Goal: Information Seeking & Learning: Find specific fact

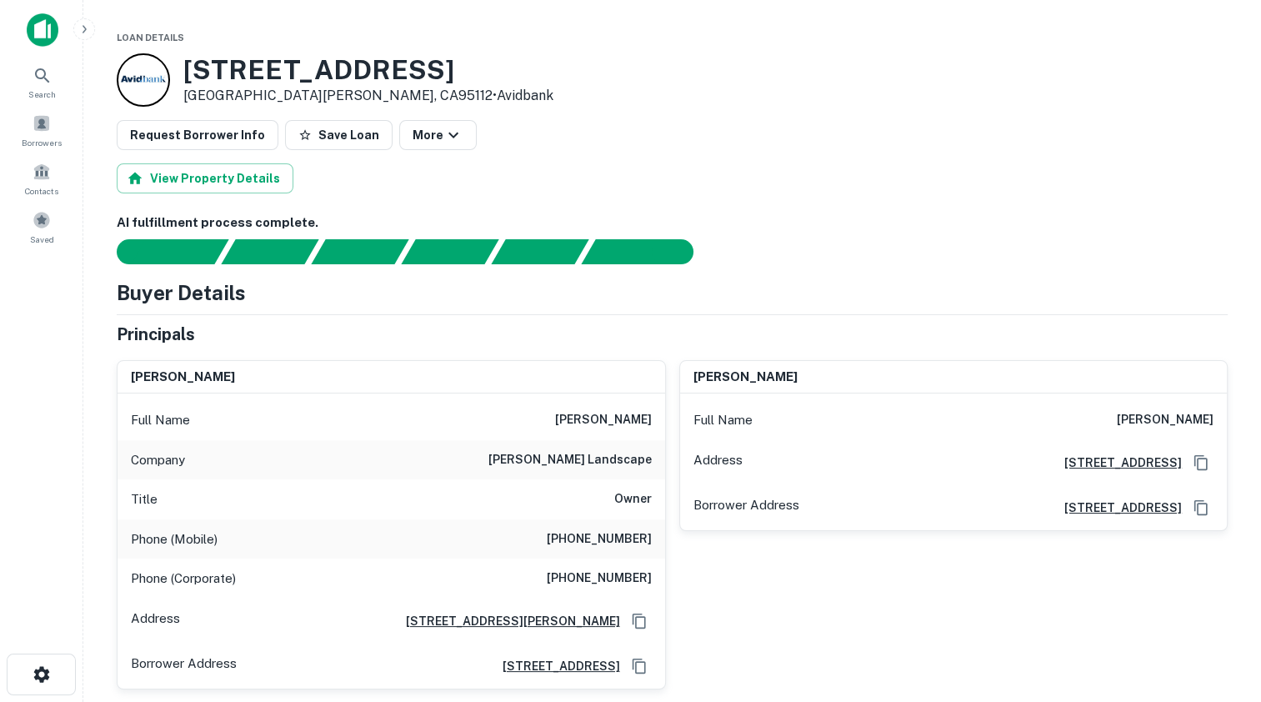
drag, startPoint x: 453, startPoint y: 68, endPoint x: 182, endPoint y: 65, distance: 271.7
click at [182, 65] on div "250 Commercial St San Jose, CA95112 • Avidbank" at bounding box center [672, 79] width 1111 height 53
copy h3 "250 Commercial St"
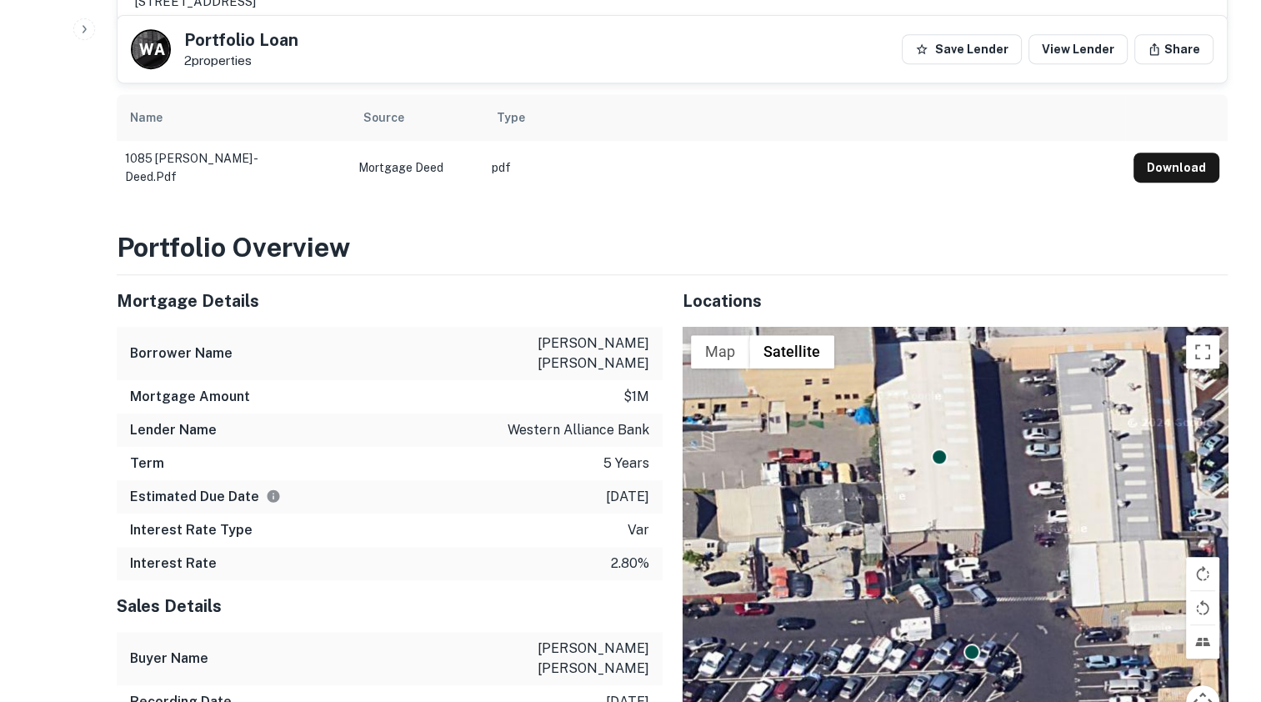
scroll to position [833, 0]
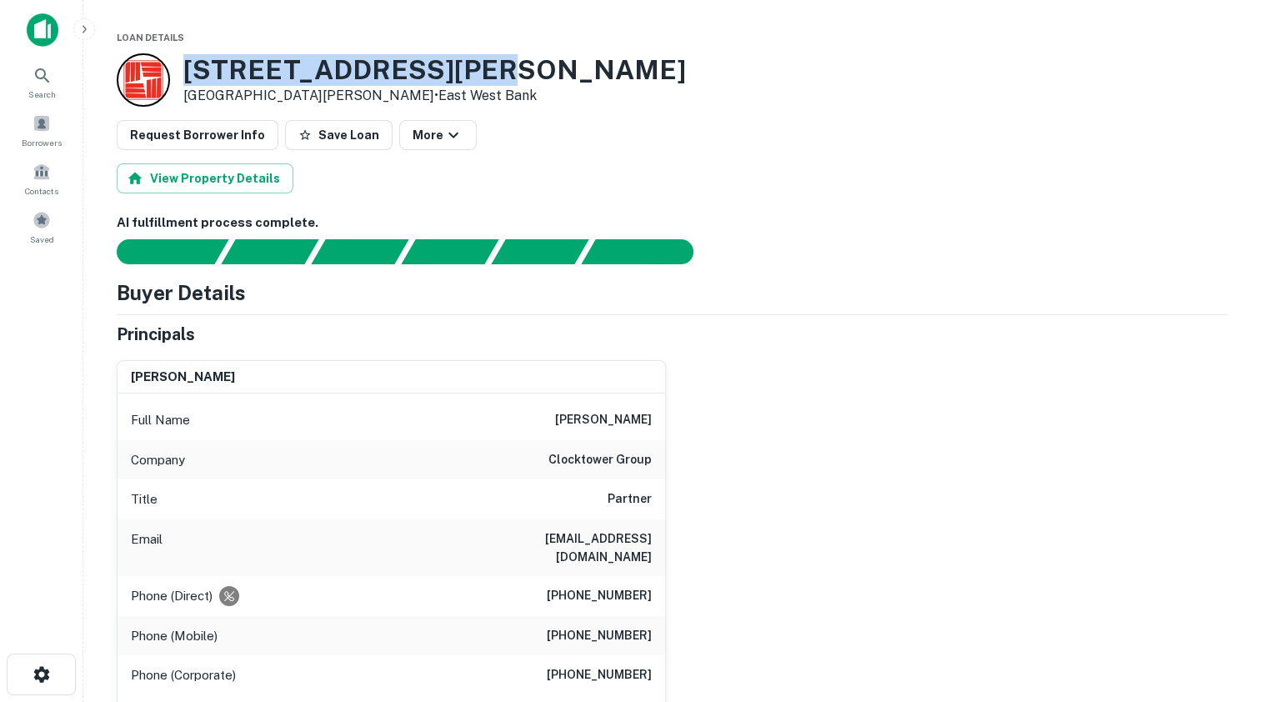
drag, startPoint x: 479, startPoint y: 73, endPoint x: 188, endPoint y: 71, distance: 290.9
click at [188, 71] on div "3495 De La Cruz Blvd Santa Clara, CA95054 • East West Bank" at bounding box center [672, 79] width 1111 height 53
copy h3 "3495 De La Cruz Blvd"
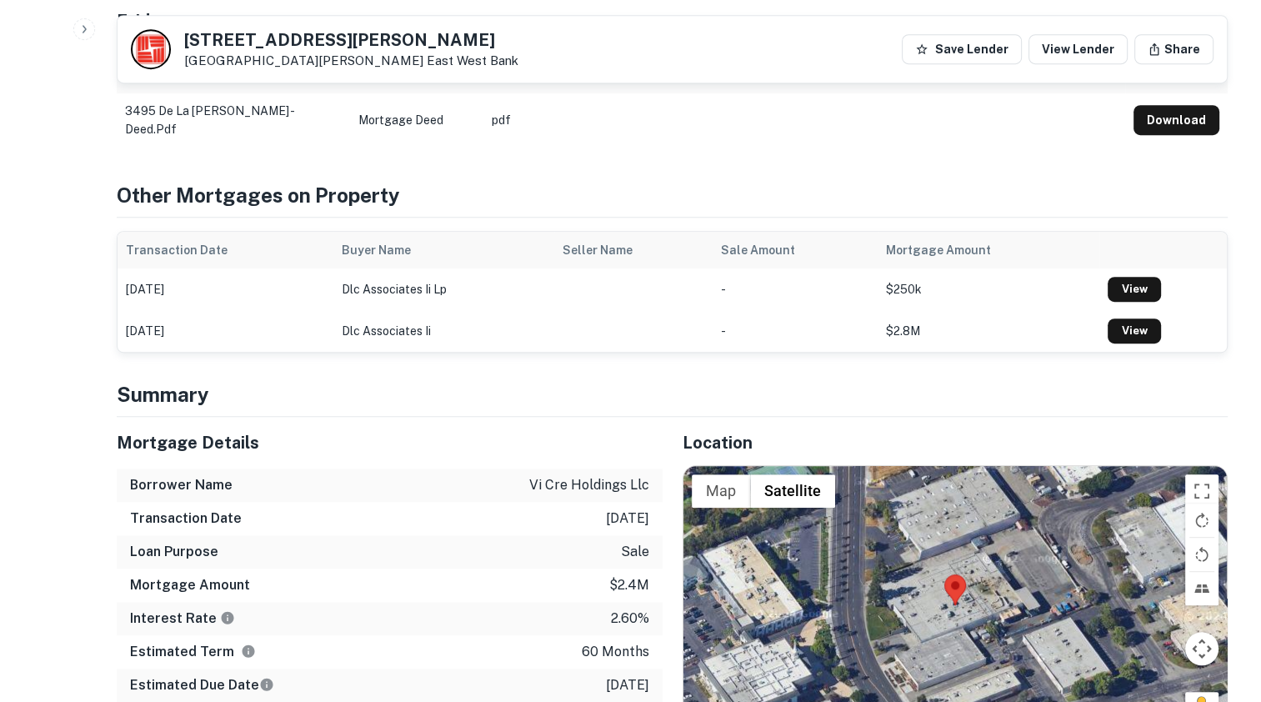
scroll to position [1000, 0]
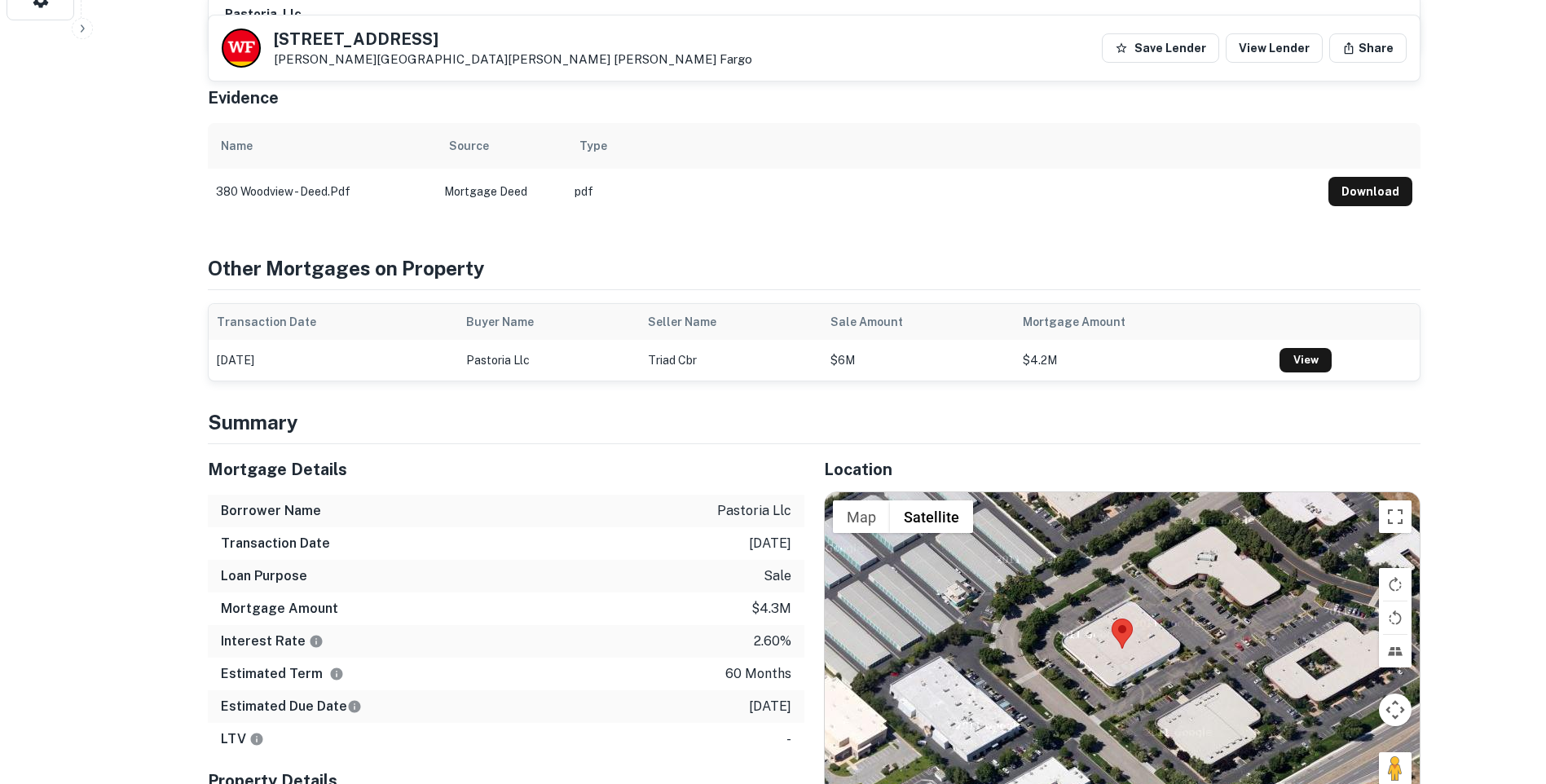
scroll to position [896, 0]
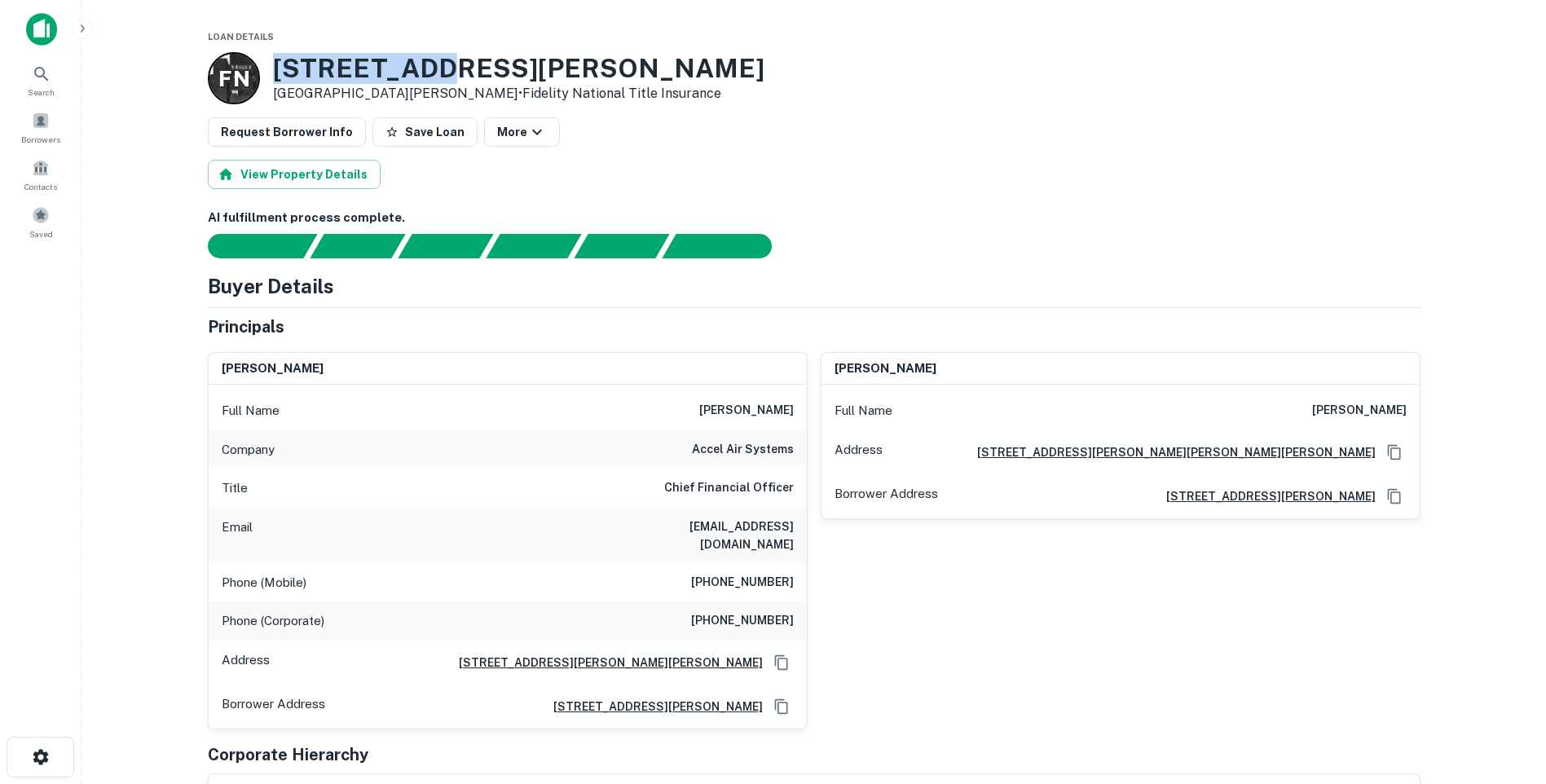
drag, startPoint x: 467, startPoint y: 65, endPoint x: 273, endPoint y: 68, distance: 194.0
click at [273, 68] on h3 "[STREET_ADDRESS][PERSON_NAME]" at bounding box center [518, 68] width 492 height 31
copy h3 "[STREET_ADDRESS][PERSON_NAME]"
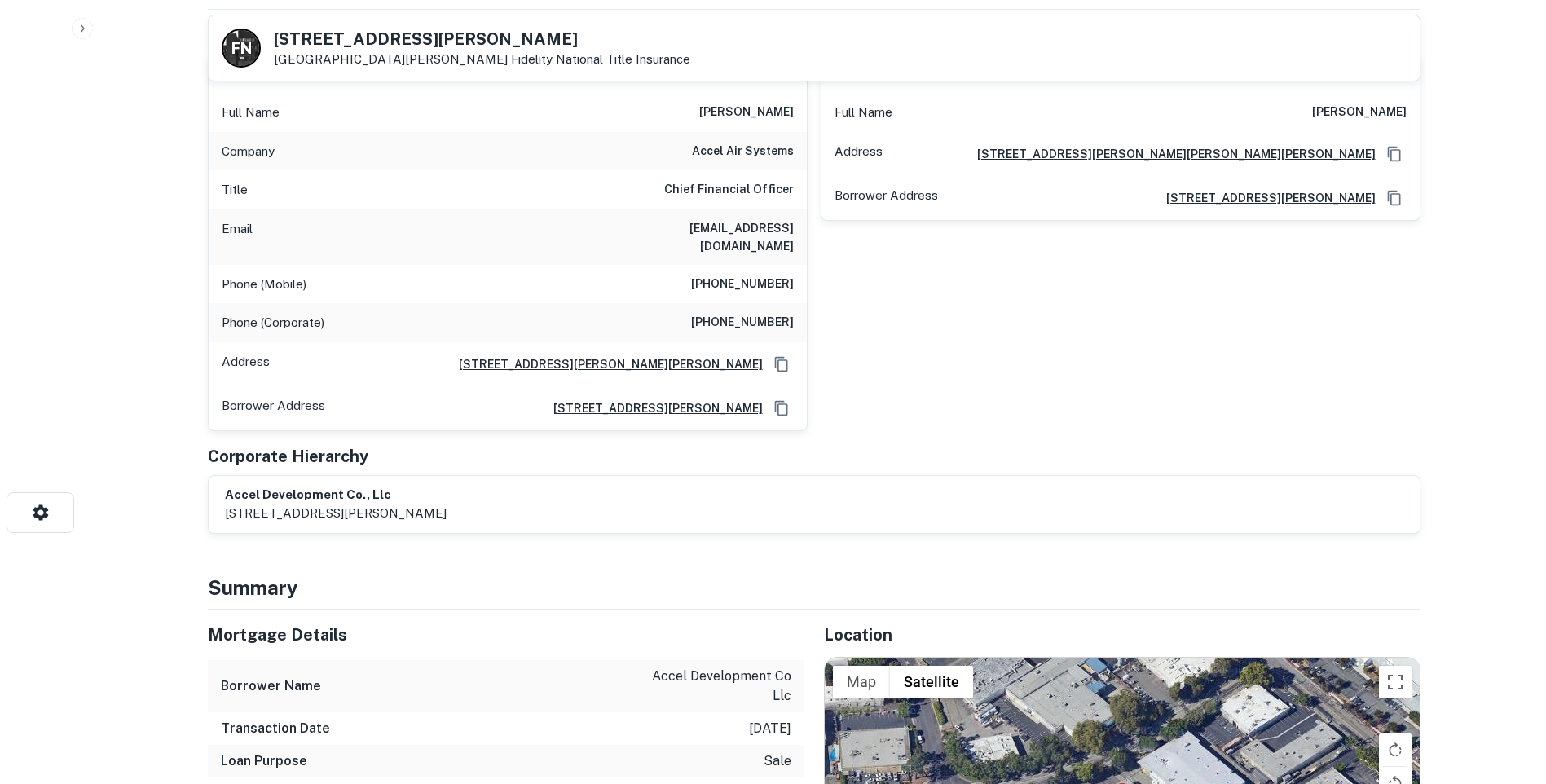
scroll to position [408, 0]
